Goal: Task Accomplishment & Management: Complete application form

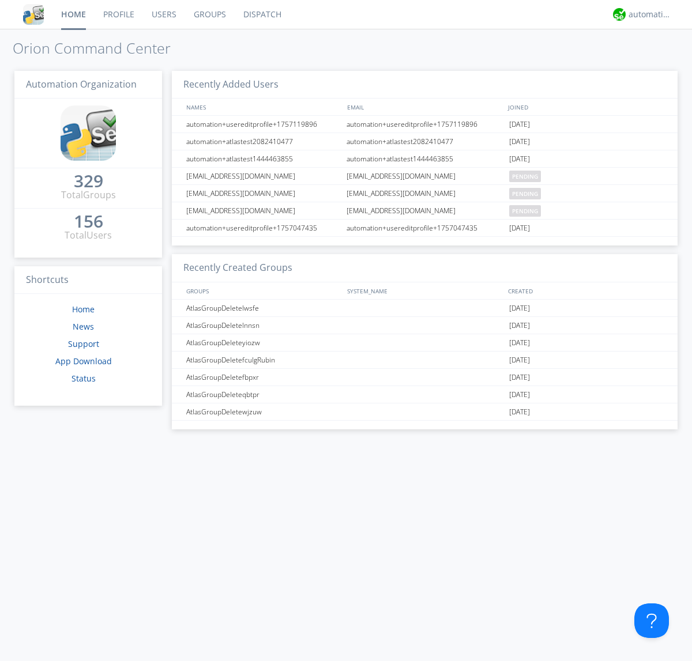
click at [163, 14] on link "Users" at bounding box center [164, 14] width 42 height 29
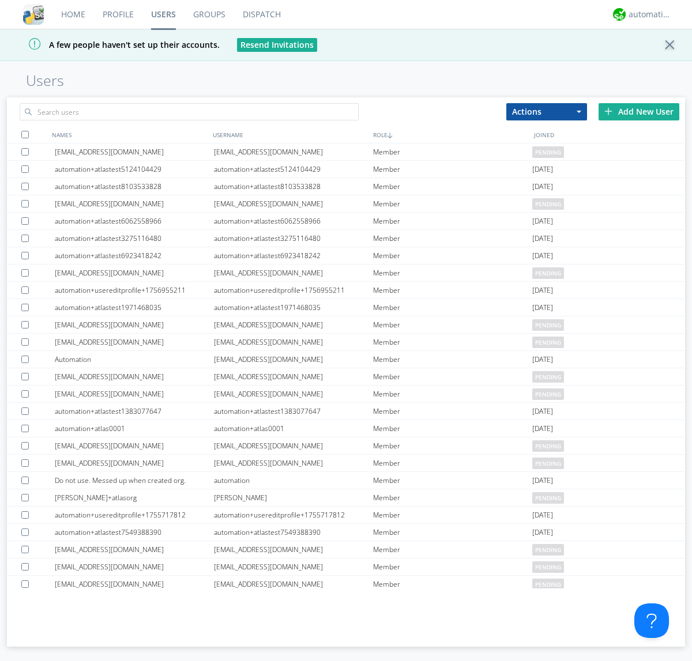
click at [639, 111] on div "Add New User" at bounding box center [639, 111] width 81 height 17
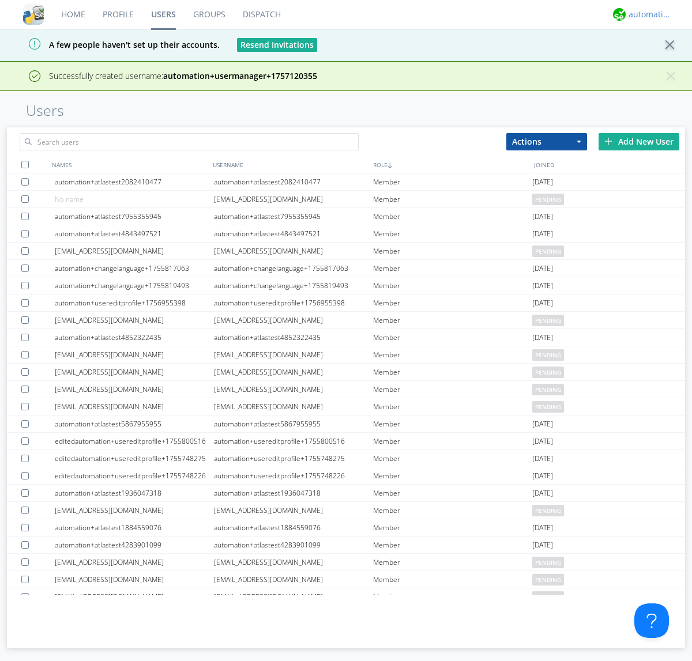
click at [647, 14] on div "automation+atlas" at bounding box center [650, 15] width 43 height 12
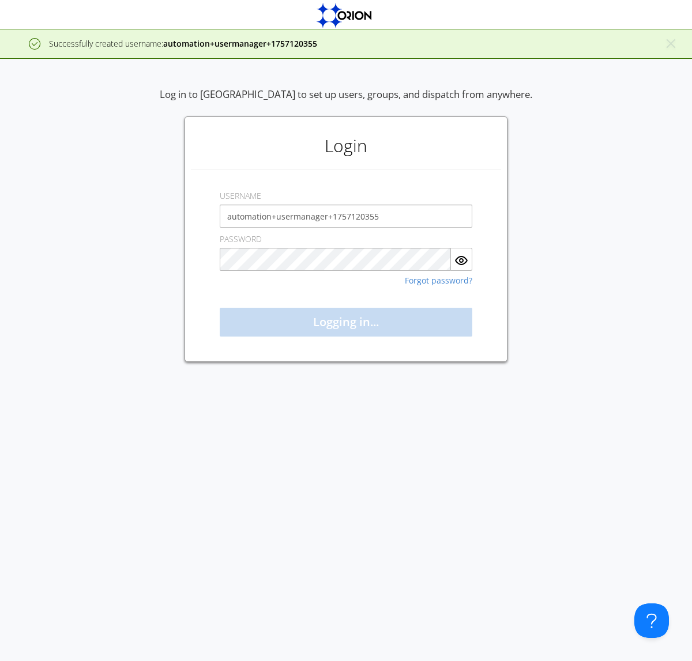
type input "automation+usermanager+1757120355"
